Goal: Register for event/course

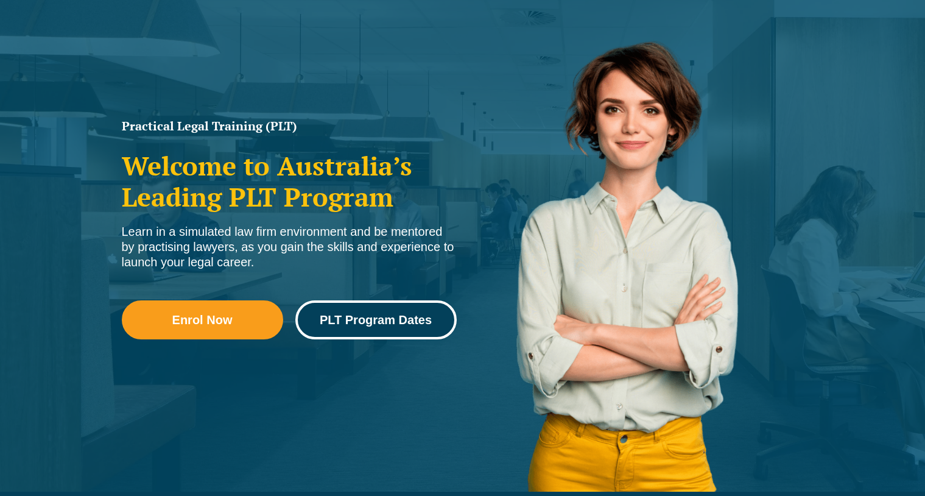
click at [315, 318] on span "PLT Program Dates" at bounding box center [376, 320] width 144 height 12
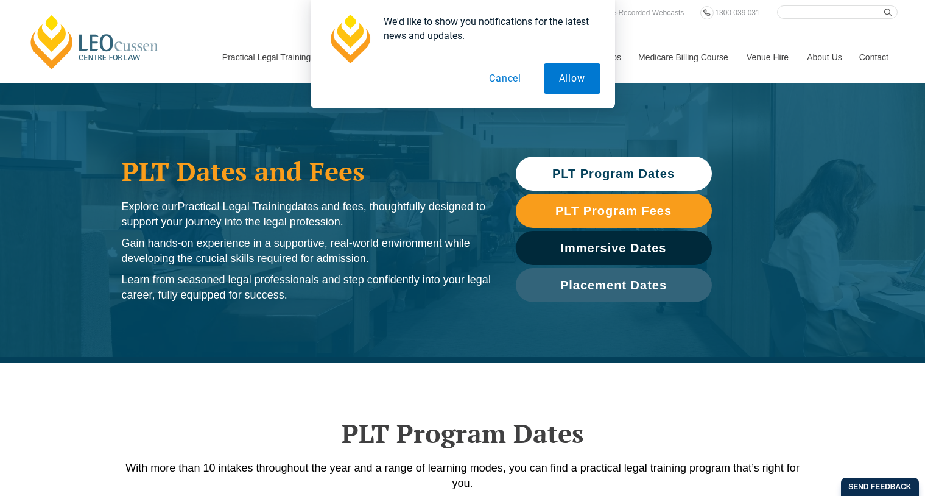
click at [622, 167] on span "PLT Program Dates" at bounding box center [613, 173] width 122 height 12
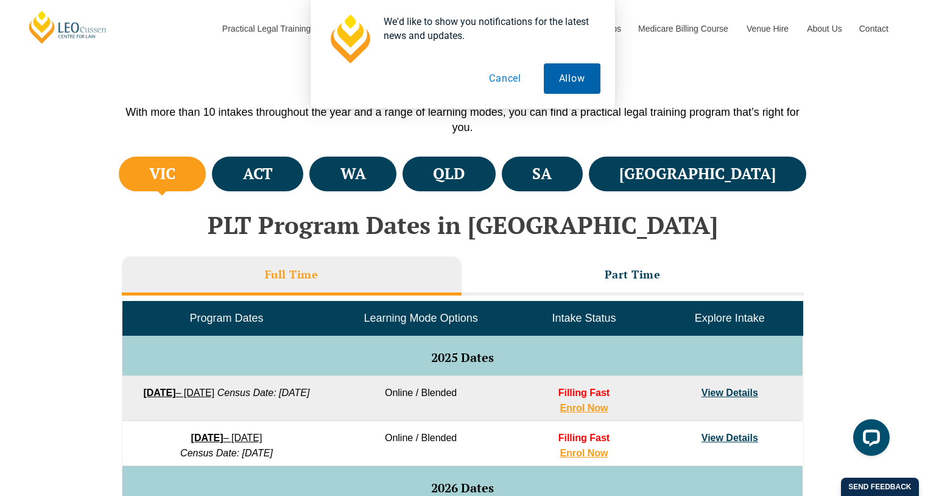
scroll to position [363, 0]
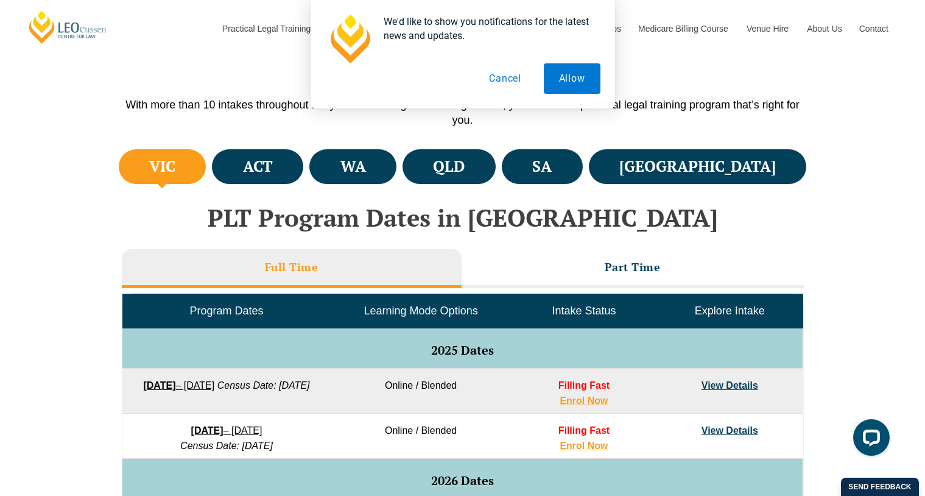
click at [522, 73] on button "Cancel" at bounding box center [505, 78] width 63 height 30
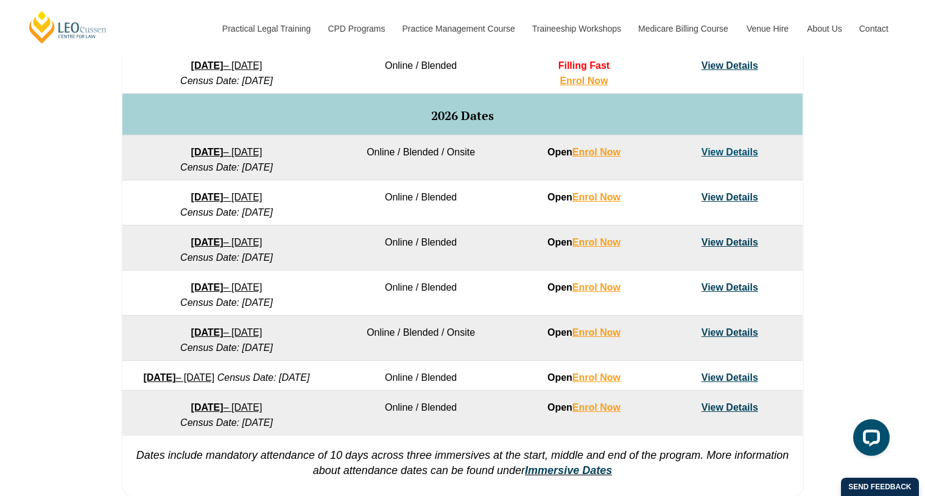
scroll to position [728, 0]
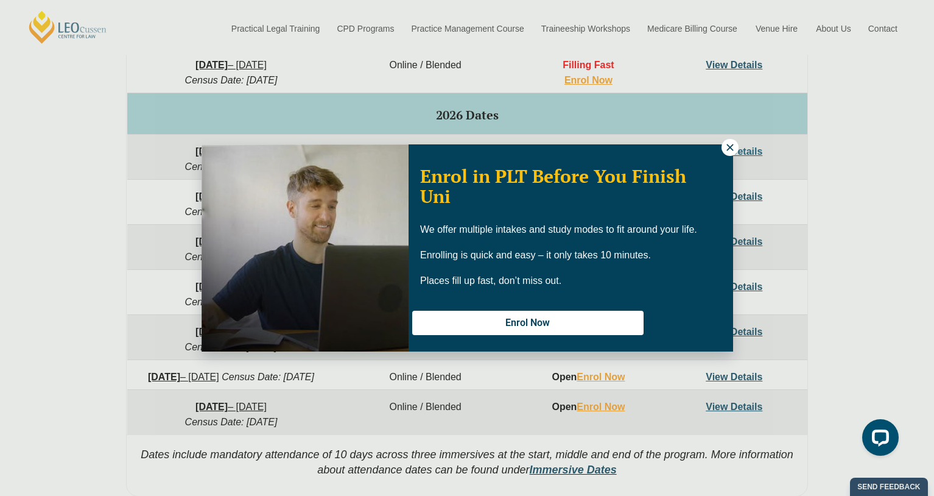
click at [726, 144] on icon at bounding box center [730, 147] width 11 height 11
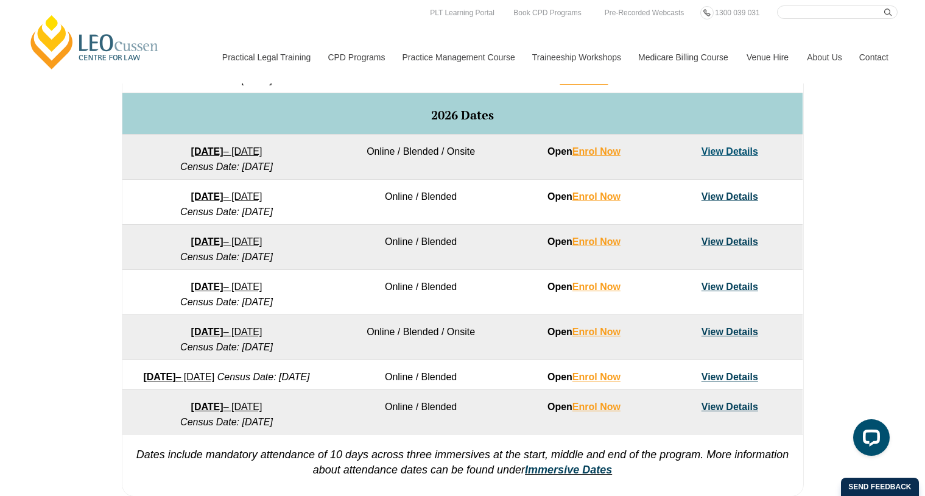
click at [713, 197] on link "View Details" at bounding box center [730, 196] width 57 height 10
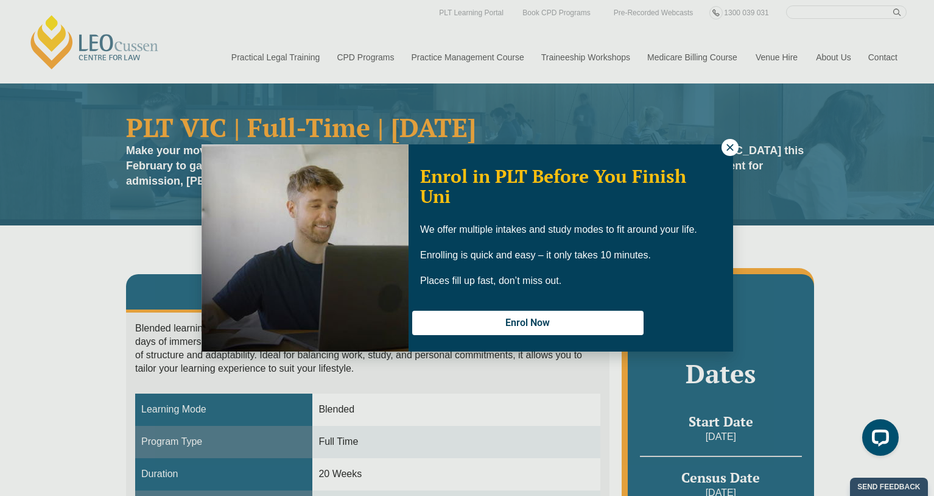
click at [733, 143] on icon at bounding box center [730, 147] width 11 height 11
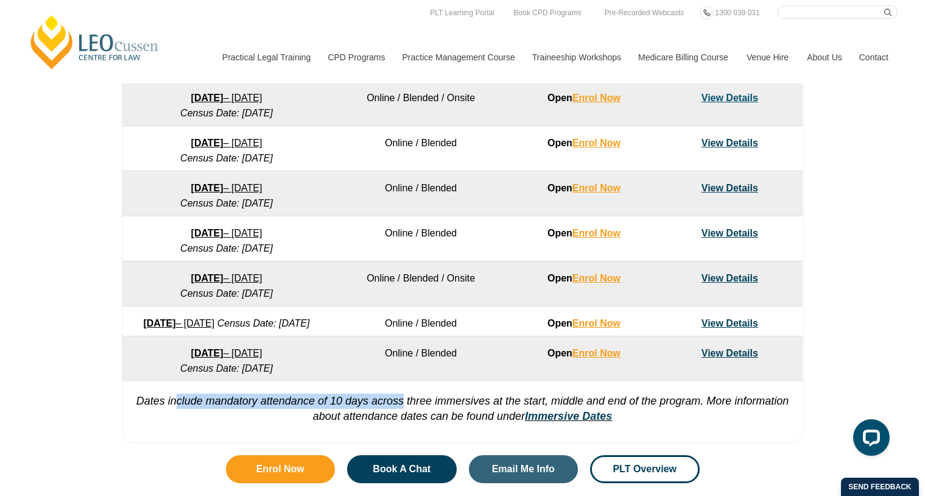
drag, startPoint x: 216, startPoint y: 412, endPoint x: 402, endPoint y: 410, distance: 185.8
click at [402, 410] on em "Dates include mandatory attendance of 10 days across three immersives at the st…" at bounding box center [462, 408] width 653 height 27
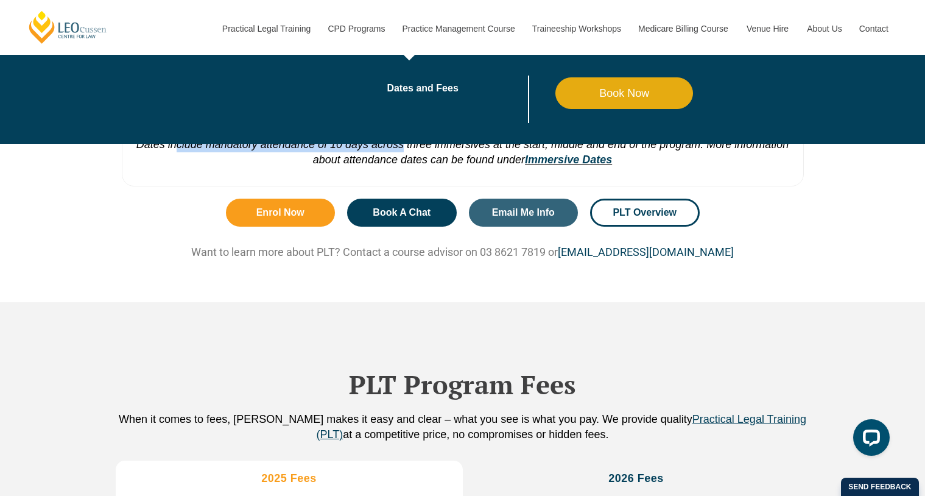
scroll to position [1086, 0]
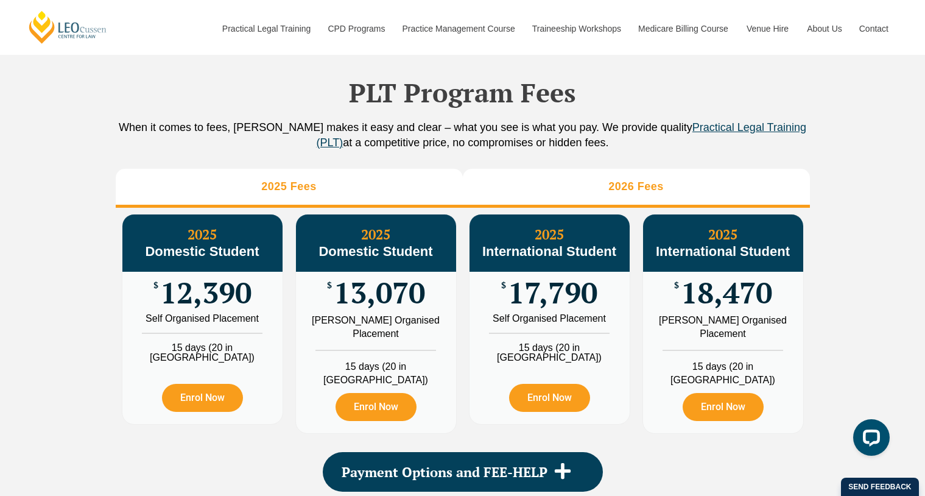
click at [666, 208] on li "2026 Fees" at bounding box center [636, 188] width 347 height 39
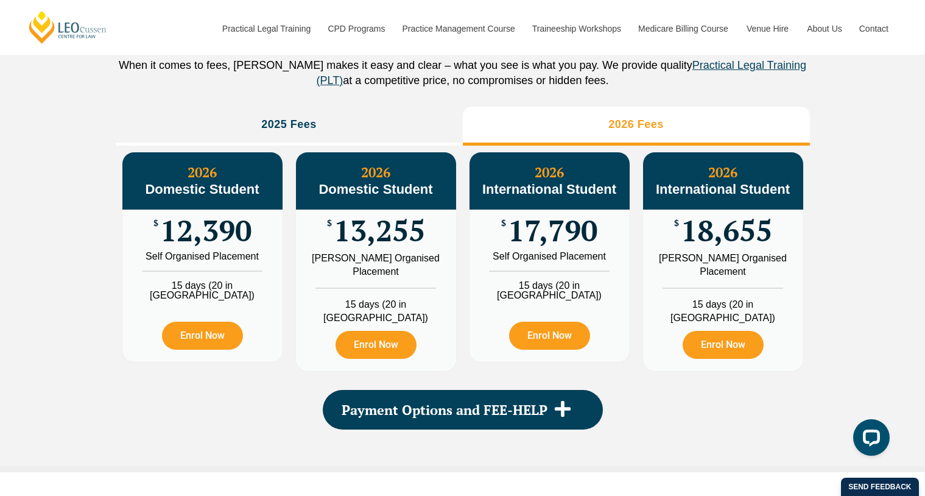
scroll to position [1391, 0]
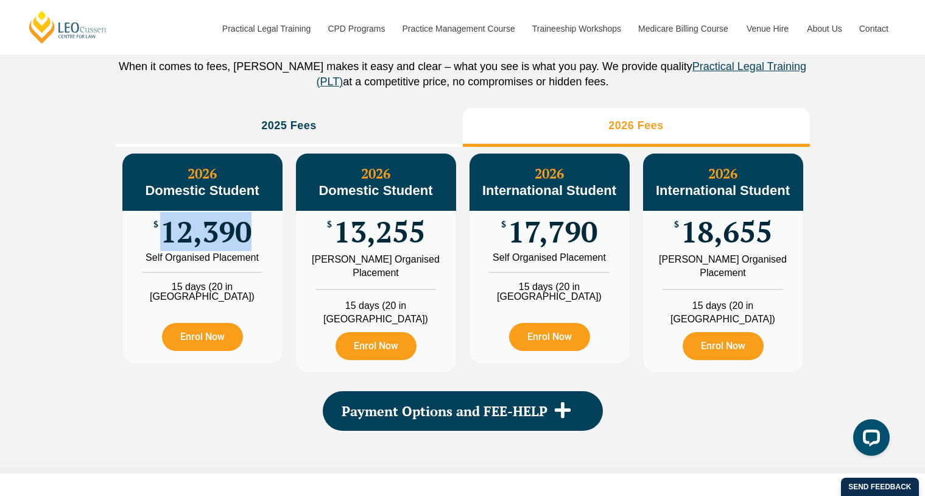
drag, startPoint x: 158, startPoint y: 249, endPoint x: 258, endPoint y: 251, distance: 99.9
click at [258, 251] on div "$ 12,390" at bounding box center [202, 232] width 160 height 42
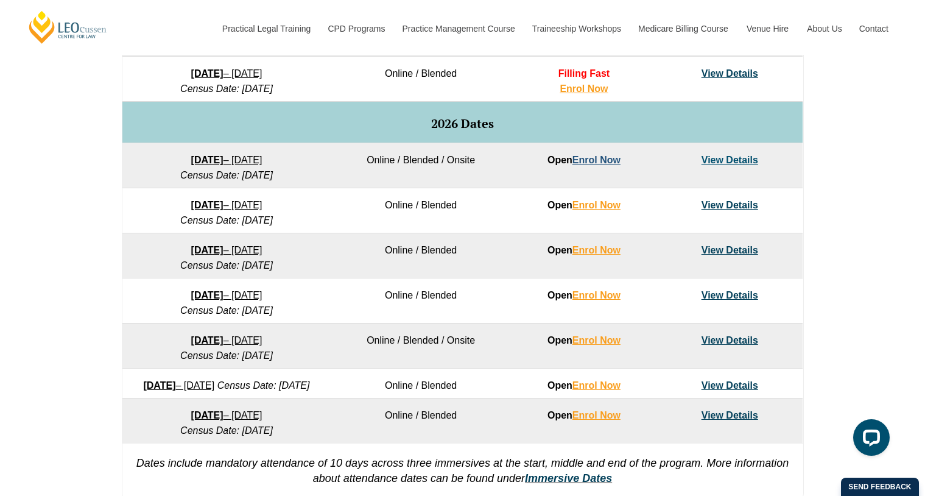
scroll to position [721, 0]
